Goal: Task Accomplishment & Management: Use online tool/utility

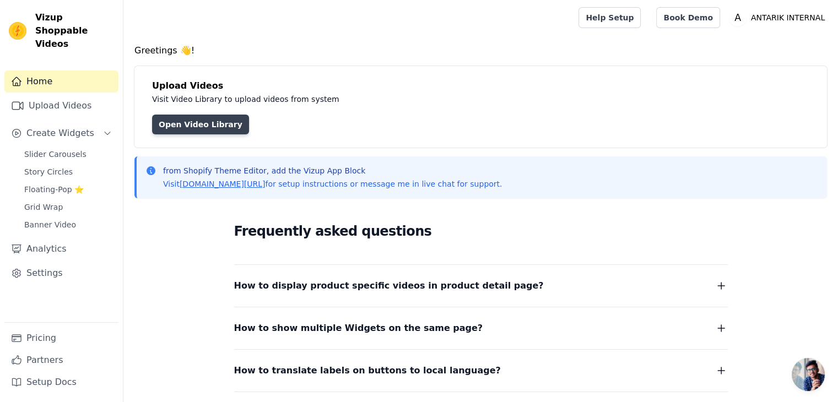
click at [191, 123] on link "Open Video Library" at bounding box center [200, 125] width 97 height 20
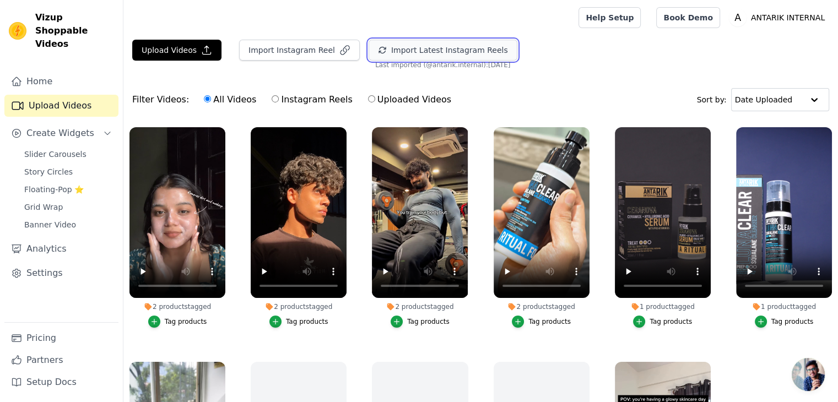
click at [369, 50] on button "Import Latest Instagram Reels" at bounding box center [443, 50] width 149 height 21
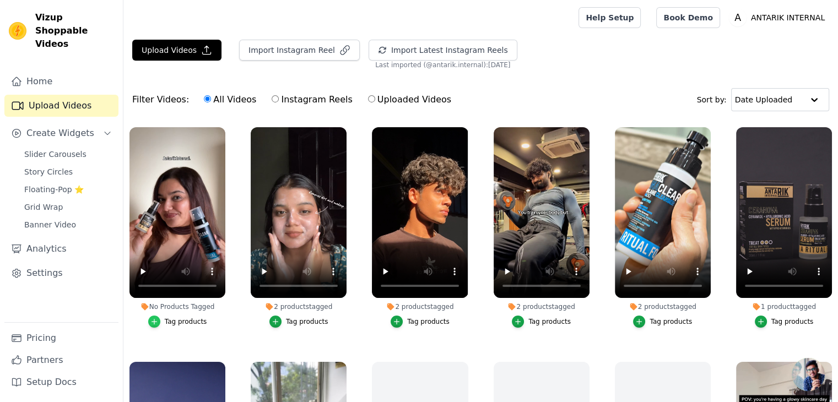
click at [155, 318] on icon "button" at bounding box center [154, 322] width 8 height 8
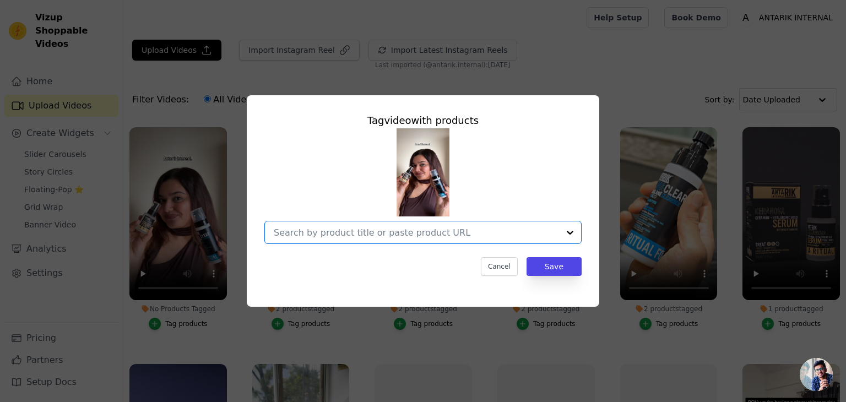
click at [328, 234] on input "No Products Tagged Tag video with products Option undefined, selected. Select i…" at bounding box center [416, 233] width 285 height 10
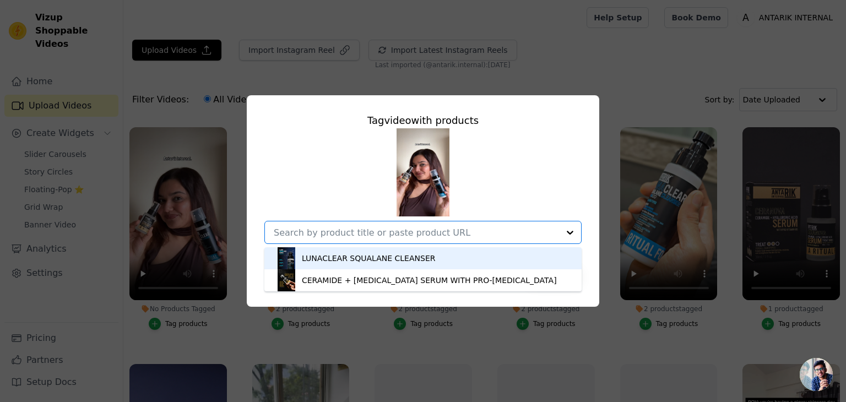
click at [315, 262] on div "LUNACLEAR SQUALANE CLEANSER" at bounding box center [368, 258] width 133 height 11
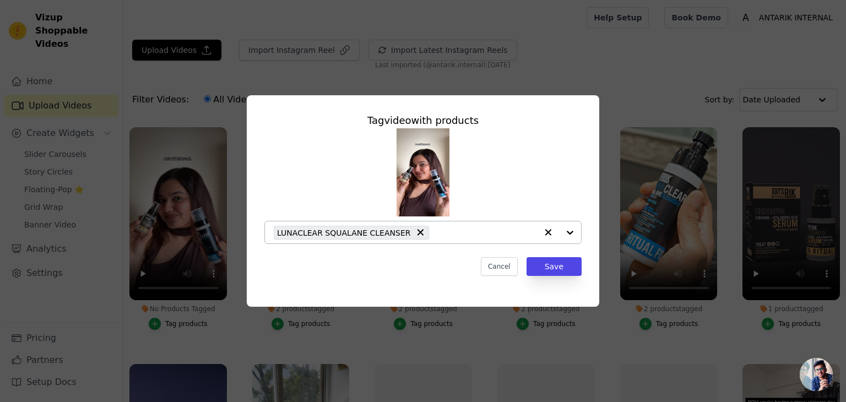
click at [571, 229] on div at bounding box center [559, 232] width 44 height 22
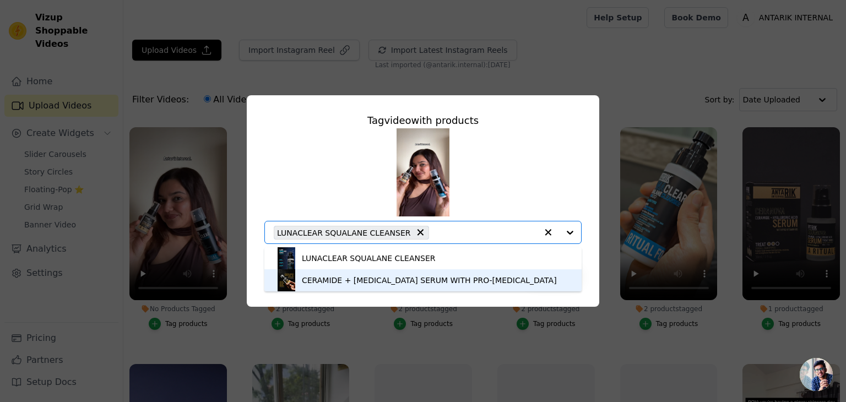
click at [496, 283] on div "CERAMIDE + HYALURONIC ACID SERUM WITH PRO-VITAMIN B5" at bounding box center [429, 280] width 255 height 11
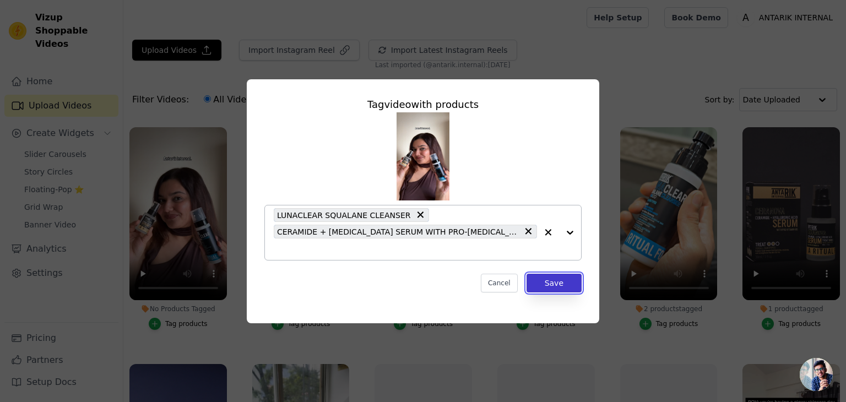
click at [551, 283] on button "Save" at bounding box center [554, 283] width 55 height 19
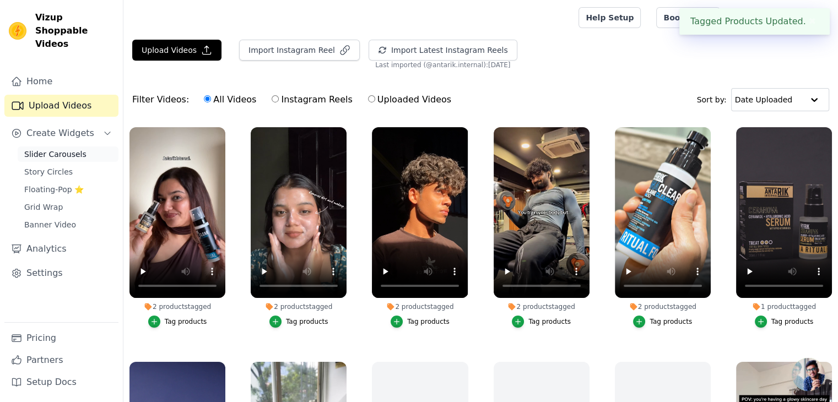
click at [47, 149] on span "Slider Carousels" at bounding box center [55, 154] width 62 height 11
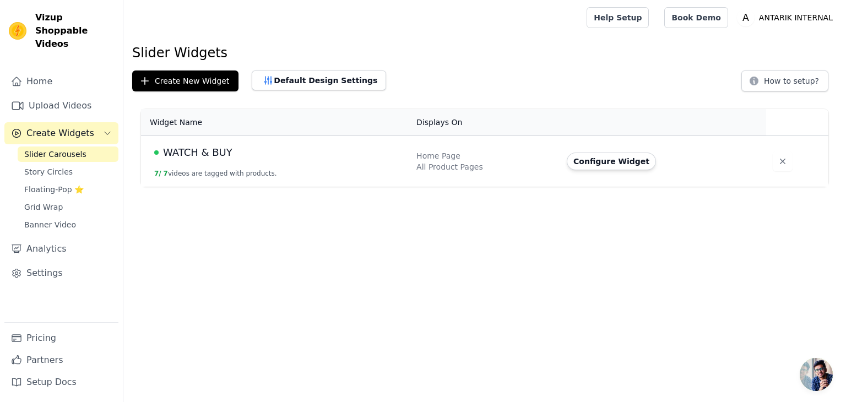
click at [447, 168] on div "All Product Pages" at bounding box center [484, 166] width 137 height 11
click at [490, 187] on html "Vizup Shoppable Videos Home Upload Videos Create Widgets Slider Carousels Story…" at bounding box center [423, 93] width 846 height 187
click at [623, 163] on button "Configure Widget" at bounding box center [611, 162] width 89 height 18
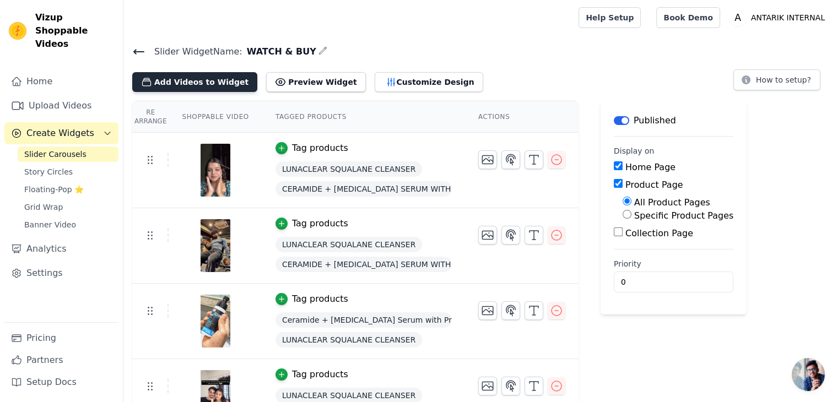
click at [185, 78] on button "Add Videos to Widget" at bounding box center [194, 82] width 125 height 20
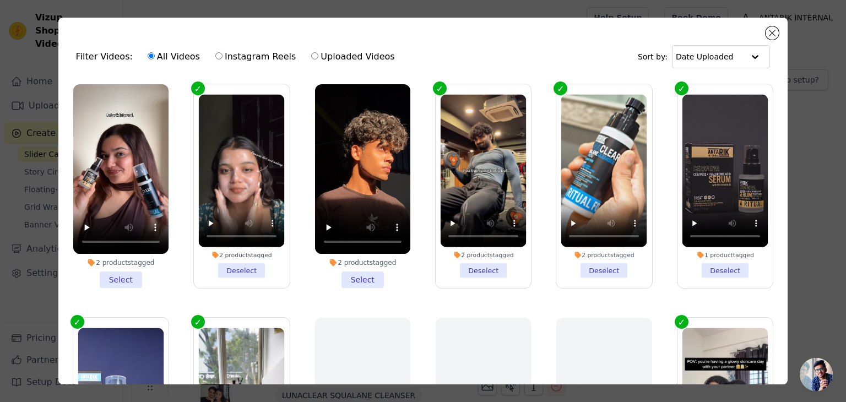
click at [118, 279] on li "2 products tagged Select" at bounding box center [120, 186] width 95 height 204
click at [0, 0] on input "2 products tagged Select" at bounding box center [0, 0] width 0 height 0
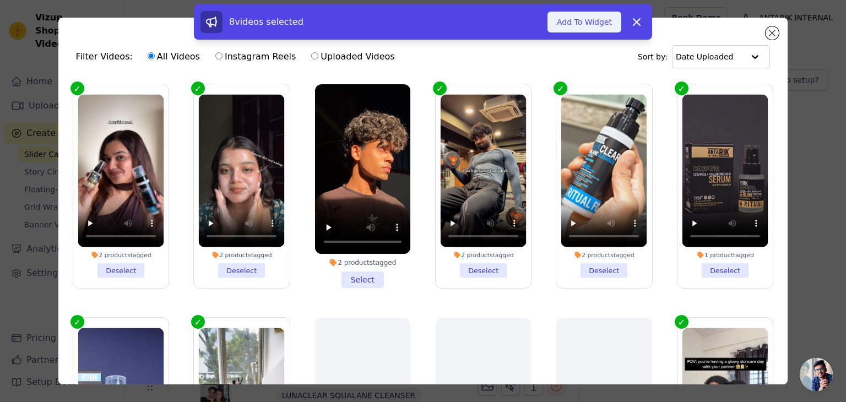
click at [584, 27] on button "Add To Widget" at bounding box center [585, 22] width 74 height 21
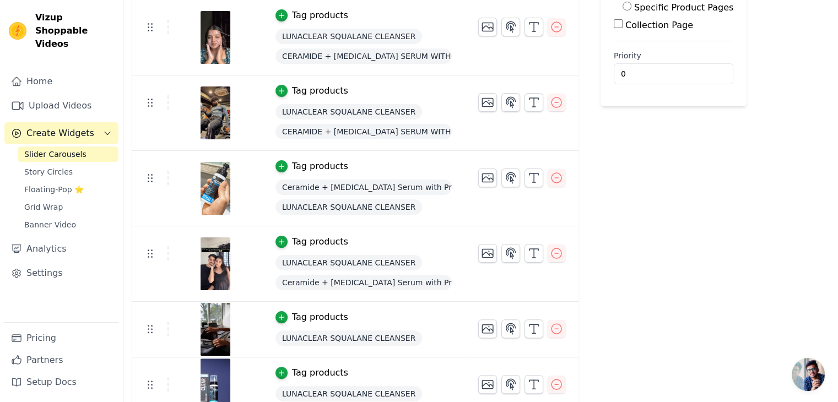
scroll to position [273, 0]
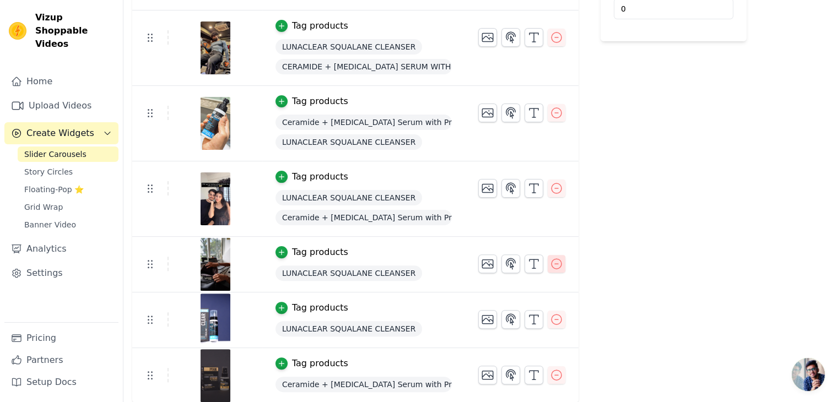
click at [550, 261] on icon "button" at bounding box center [556, 263] width 13 height 13
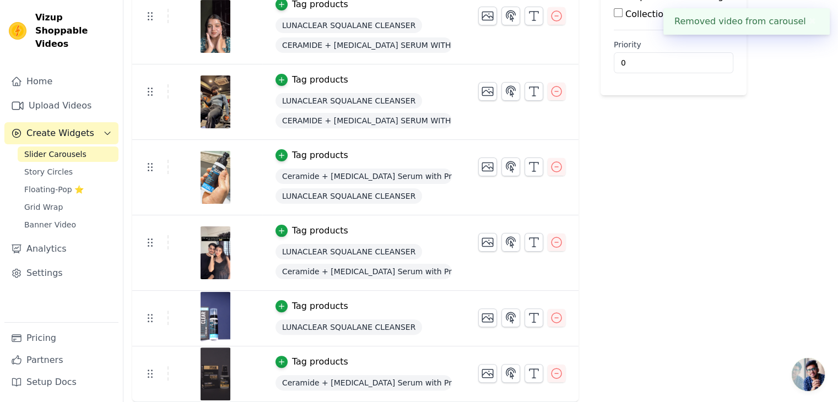
scroll to position [0, 0]
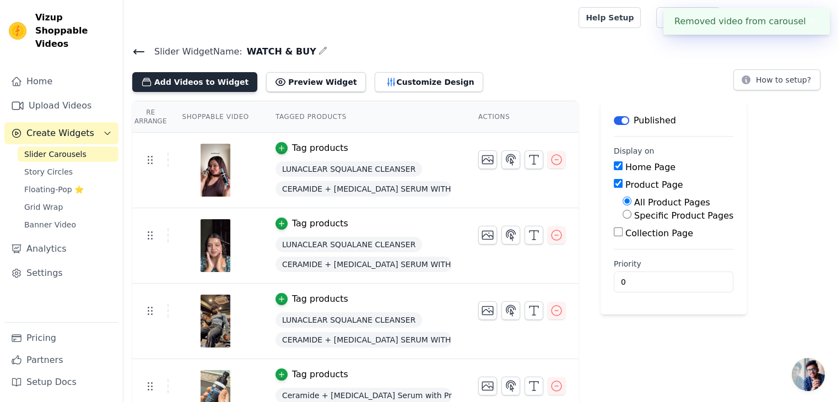
click at [185, 84] on button "Add Videos to Widget" at bounding box center [194, 82] width 125 height 20
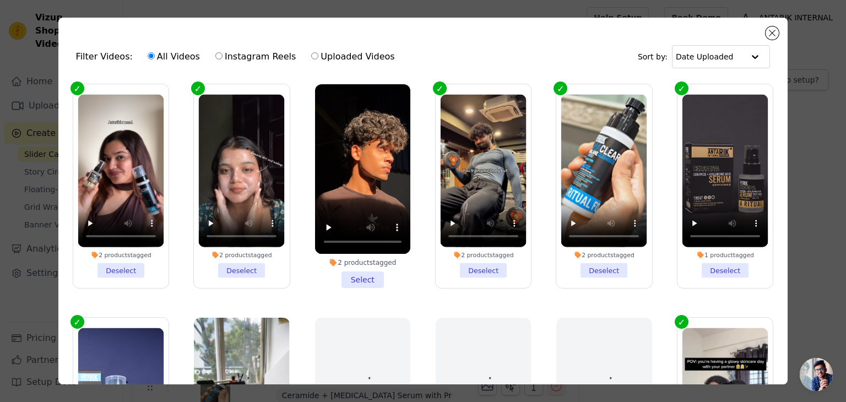
click at [350, 279] on li "2 products tagged Select" at bounding box center [362, 186] width 95 height 204
click at [0, 0] on input "2 products tagged Select" at bounding box center [0, 0] width 0 height 0
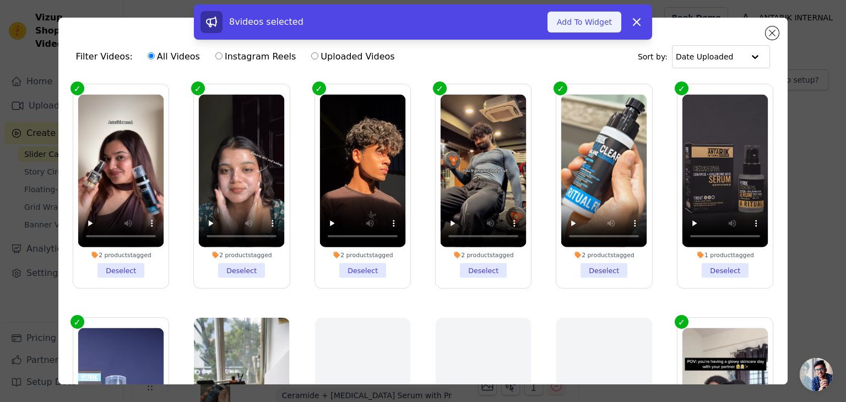
click at [588, 30] on button "Add To Widget" at bounding box center [585, 22] width 74 height 21
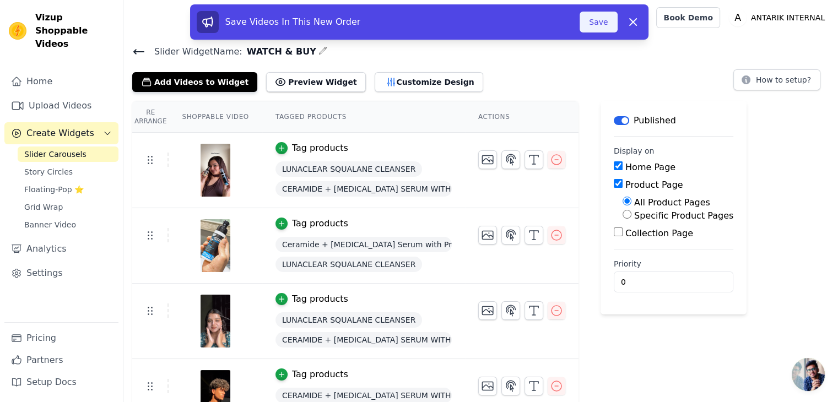
click at [599, 22] on button "Save" at bounding box center [598, 22] width 37 height 21
